Goal: Transaction & Acquisition: Purchase product/service

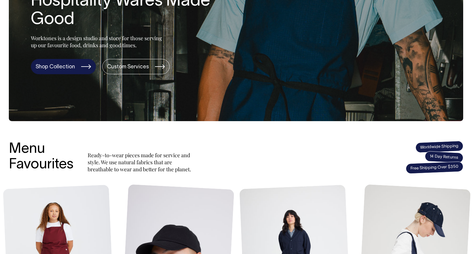
click at [58, 58] on div "ORDER UP Hospitality Wares Made Good Worktones is a design studio and store for…" at bounding box center [114, 21] width 210 height 106
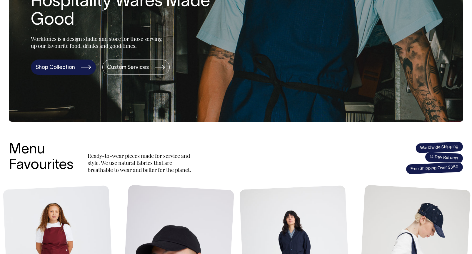
scroll to position [109, 0]
click at [57, 67] on link "Shop Collection" at bounding box center [63, 67] width 65 height 15
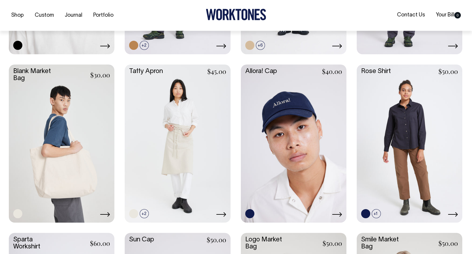
scroll to position [784, 0]
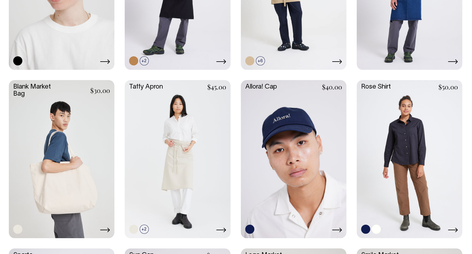
click at [395, 115] on link at bounding box center [408, 158] width 105 height 157
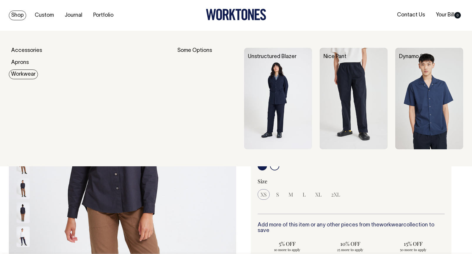
click at [23, 74] on link "Workwear" at bounding box center [23, 75] width 29 height 10
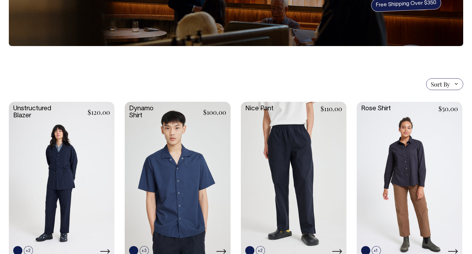
scroll to position [95, 0]
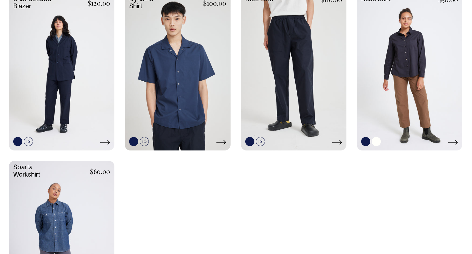
click at [389, 72] on link at bounding box center [408, 71] width 105 height 157
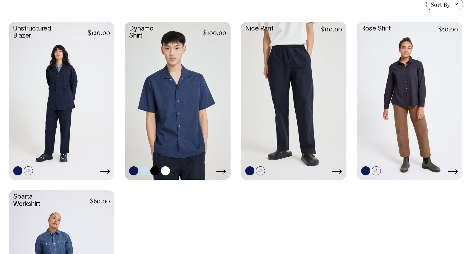
click at [145, 70] on link at bounding box center [177, 100] width 105 height 157
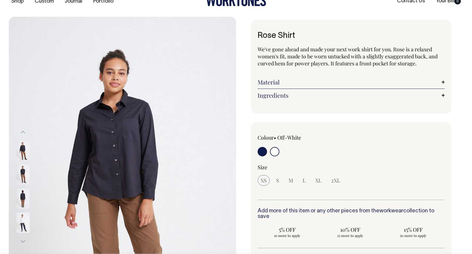
scroll to position [14, 0]
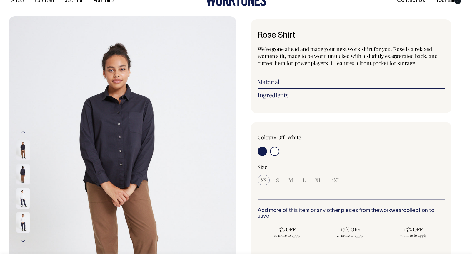
click at [22, 155] on img at bounding box center [22, 150] width 13 height 21
click at [22, 165] on img at bounding box center [22, 175] width 13 height 21
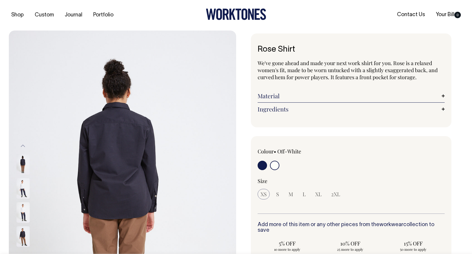
scroll to position [0, 0]
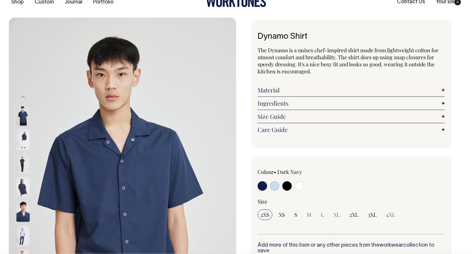
scroll to position [14, 0]
click at [277, 185] on input "radio" at bounding box center [274, 185] width 9 height 9
radio input "true"
select select "True Blue"
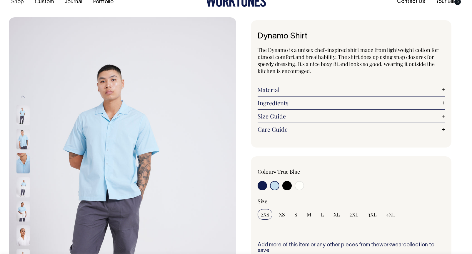
click at [284, 186] on input "radio" at bounding box center [286, 185] width 9 height 9
radio input "true"
select select "Black"
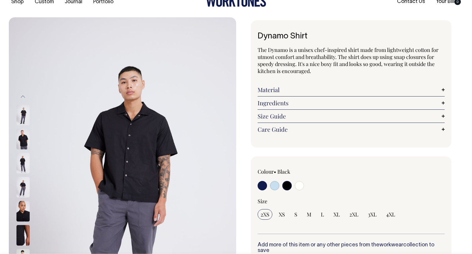
click at [299, 187] on input "radio" at bounding box center [298, 185] width 9 height 9
radio input "true"
select select "Off-White"
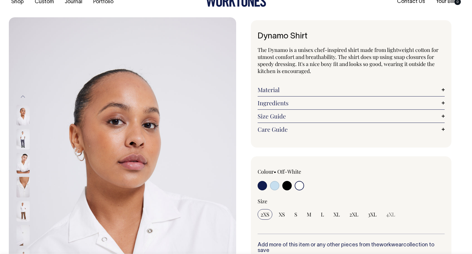
click at [285, 114] on link "Size Guide" at bounding box center [350, 116] width 187 height 7
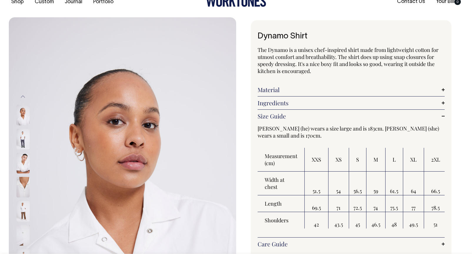
click at [278, 101] on link "Ingredients" at bounding box center [350, 103] width 187 height 7
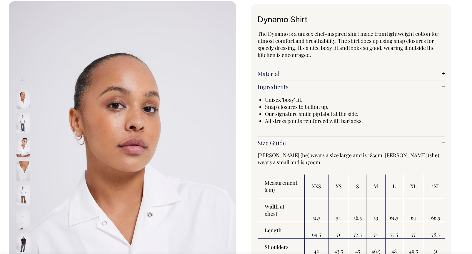
scroll to position [30, 0]
